Goal: Check status: Check status

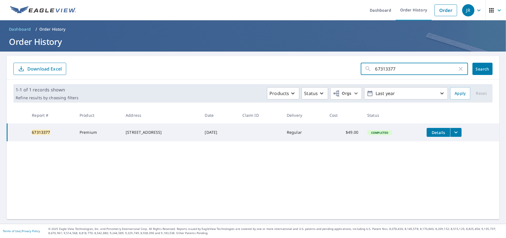
drag, startPoint x: 395, startPoint y: 70, endPoint x: 331, endPoint y: 71, distance: 64.2
click at [331, 71] on form "67313377 ​ Search Download Excel" at bounding box center [252, 69] width 479 height 12
paste input "67287600"
type input "67287600"
click at [478, 68] on span "Search" at bounding box center [482, 68] width 11 height 5
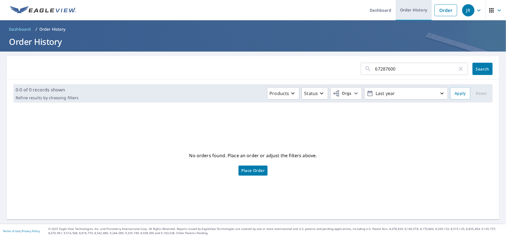
click at [404, 7] on link "Order History" at bounding box center [414, 10] width 36 height 20
drag, startPoint x: 405, startPoint y: 68, endPoint x: 359, endPoint y: 68, distance: 45.5
click at [369, 68] on div "67287600 ​" at bounding box center [414, 69] width 107 height 12
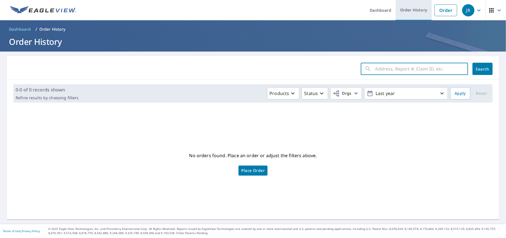
click at [414, 9] on link "Order History" at bounding box center [414, 10] width 36 height 20
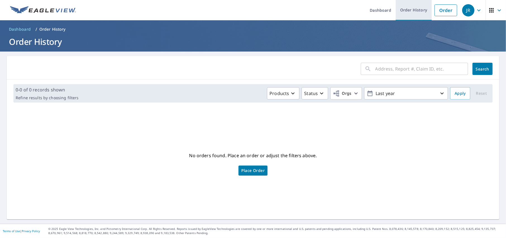
click at [409, 10] on link "Order History" at bounding box center [414, 10] width 36 height 20
click at [329, 32] on ol "Dashboard / Order History" at bounding box center [253, 29] width 493 height 9
click at [213, 91] on div "Products Status Orgs Last year" at bounding box center [264, 93] width 367 height 12
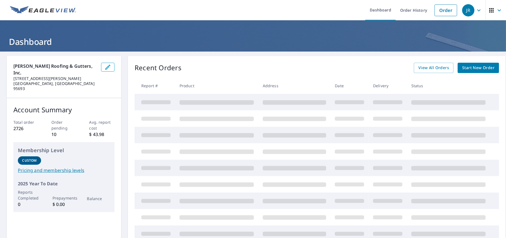
click at [271, 50] on header "Dashboard" at bounding box center [253, 35] width 506 height 31
click at [295, 70] on div "Recent Orders View All Orders Start New Order" at bounding box center [317, 68] width 364 height 10
click at [442, 67] on span "View All Orders" at bounding box center [433, 68] width 31 height 7
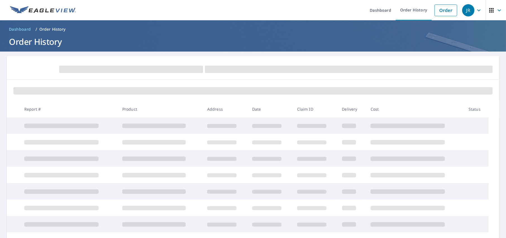
click at [315, 60] on div at bounding box center [253, 68] width 493 height 24
